Goal: Transaction & Acquisition: Purchase product/service

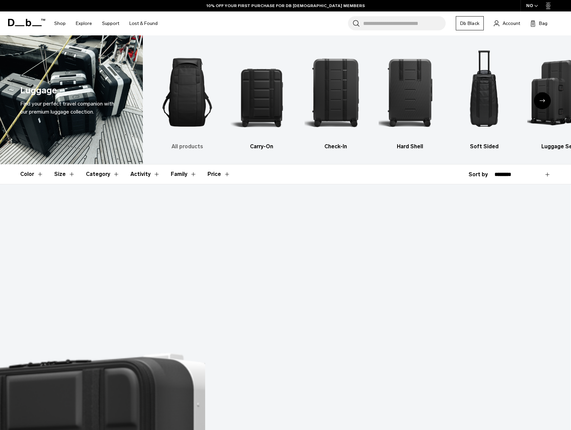
click at [182, 112] on img "1 / 6" at bounding box center [187, 93] width 62 height 94
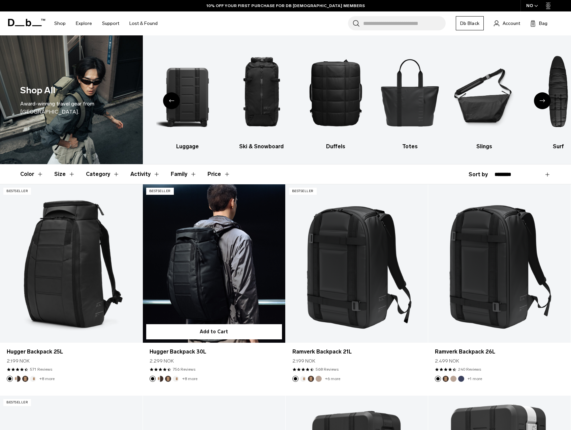
click at [195, 273] on link "Hugger Backpack 30L" at bounding box center [214, 263] width 143 height 158
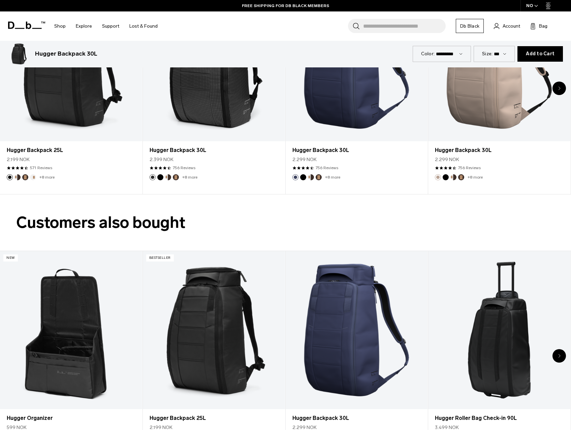
scroll to position [1719, 0]
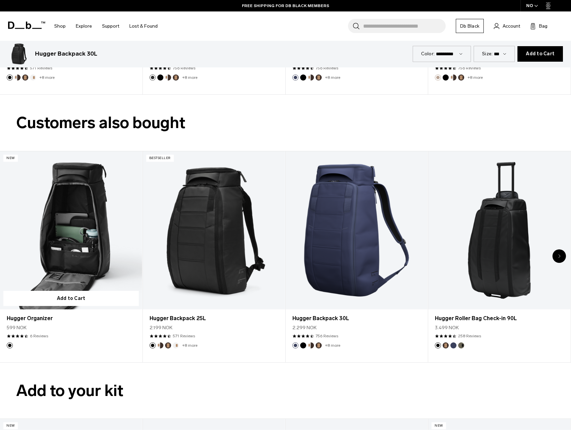
click at [95, 232] on link "Hugger Organizer" at bounding box center [71, 230] width 142 height 158
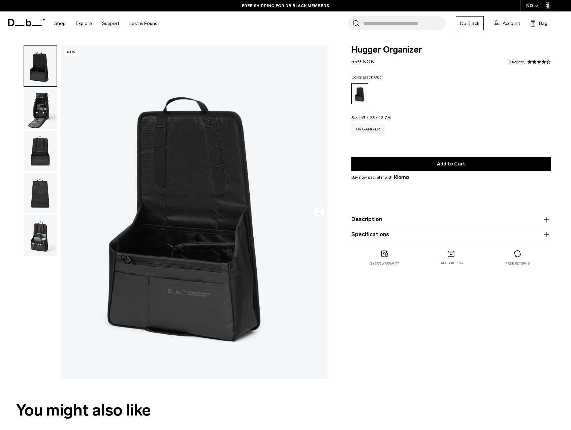
click at [46, 117] on img "button" at bounding box center [40, 108] width 33 height 40
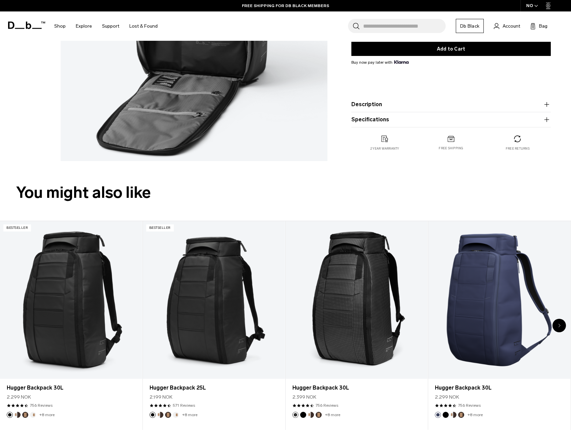
scroll to position [236, 0]
